Goal: Task Accomplishment & Management: Use online tool/utility

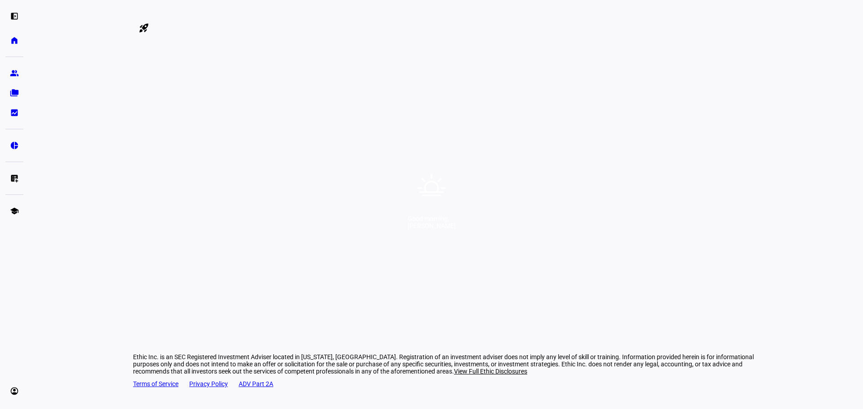
drag, startPoint x: 415, startPoint y: 12, endPoint x: 444, endPoint y: 14, distance: 28.8
click at [45, 14] on div at bounding box center [22, 16] width 45 height 10
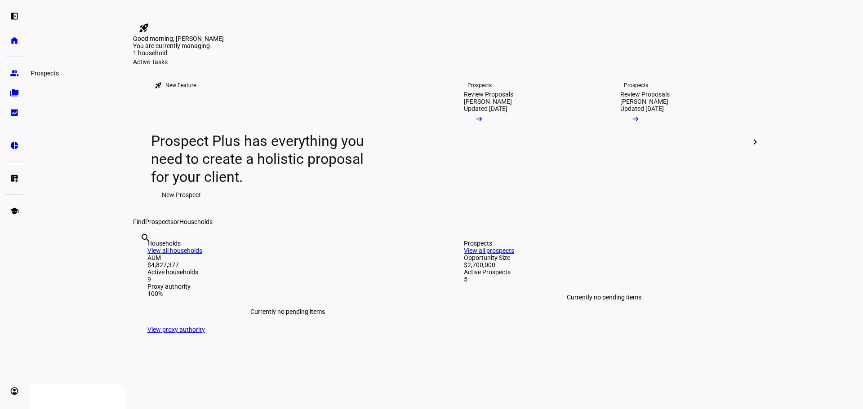
click at [12, 71] on eth-mat-symbol "group" at bounding box center [14, 73] width 9 height 9
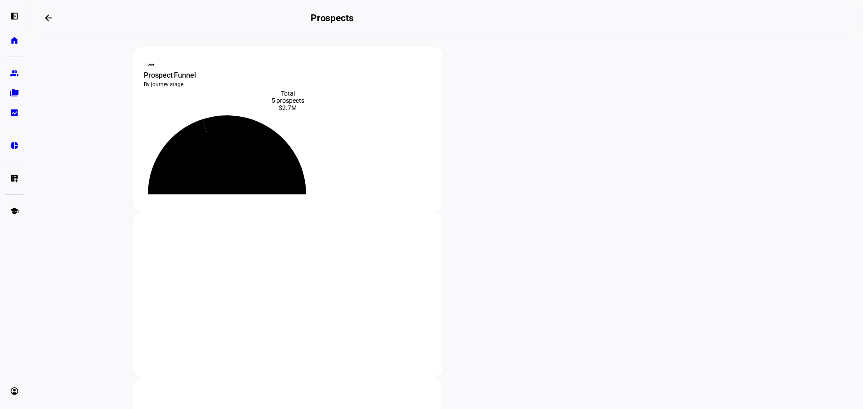
drag, startPoint x: 257, startPoint y: 251, endPoint x: 131, endPoint y: 257, distance: 125.9
drag, startPoint x: 130, startPoint y: 248, endPoint x: 252, endPoint y: 246, distance: 121.8
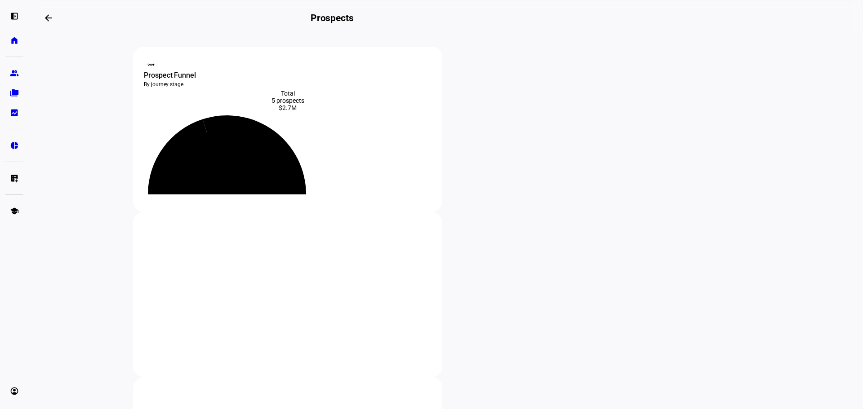
drag, startPoint x: 246, startPoint y: 248, endPoint x: 129, endPoint y: 249, distance: 116.8
